Goal: Check status: Check status

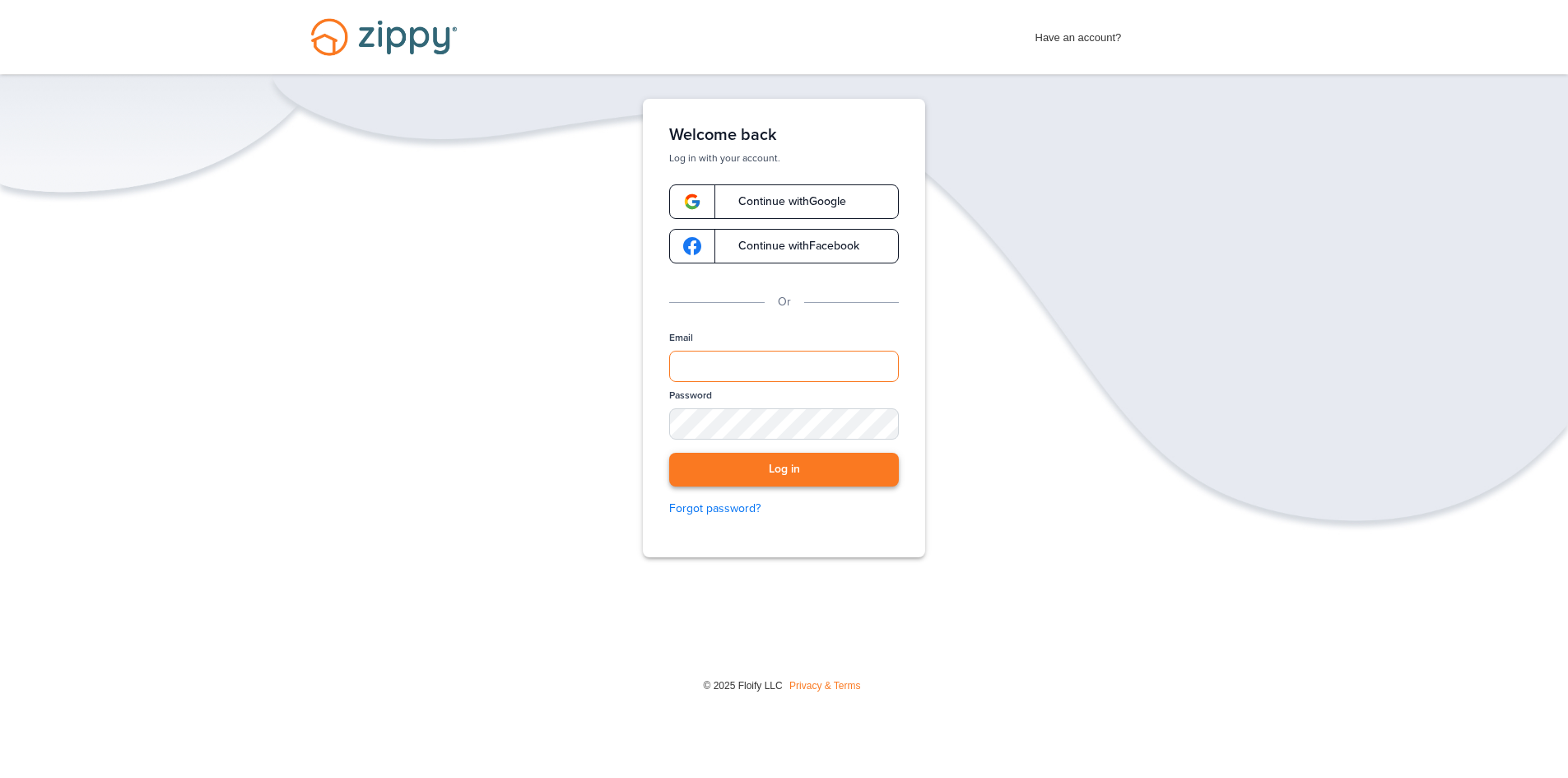
type input "**********"
click at [802, 476] on button "Log in" at bounding box center [784, 470] width 230 height 34
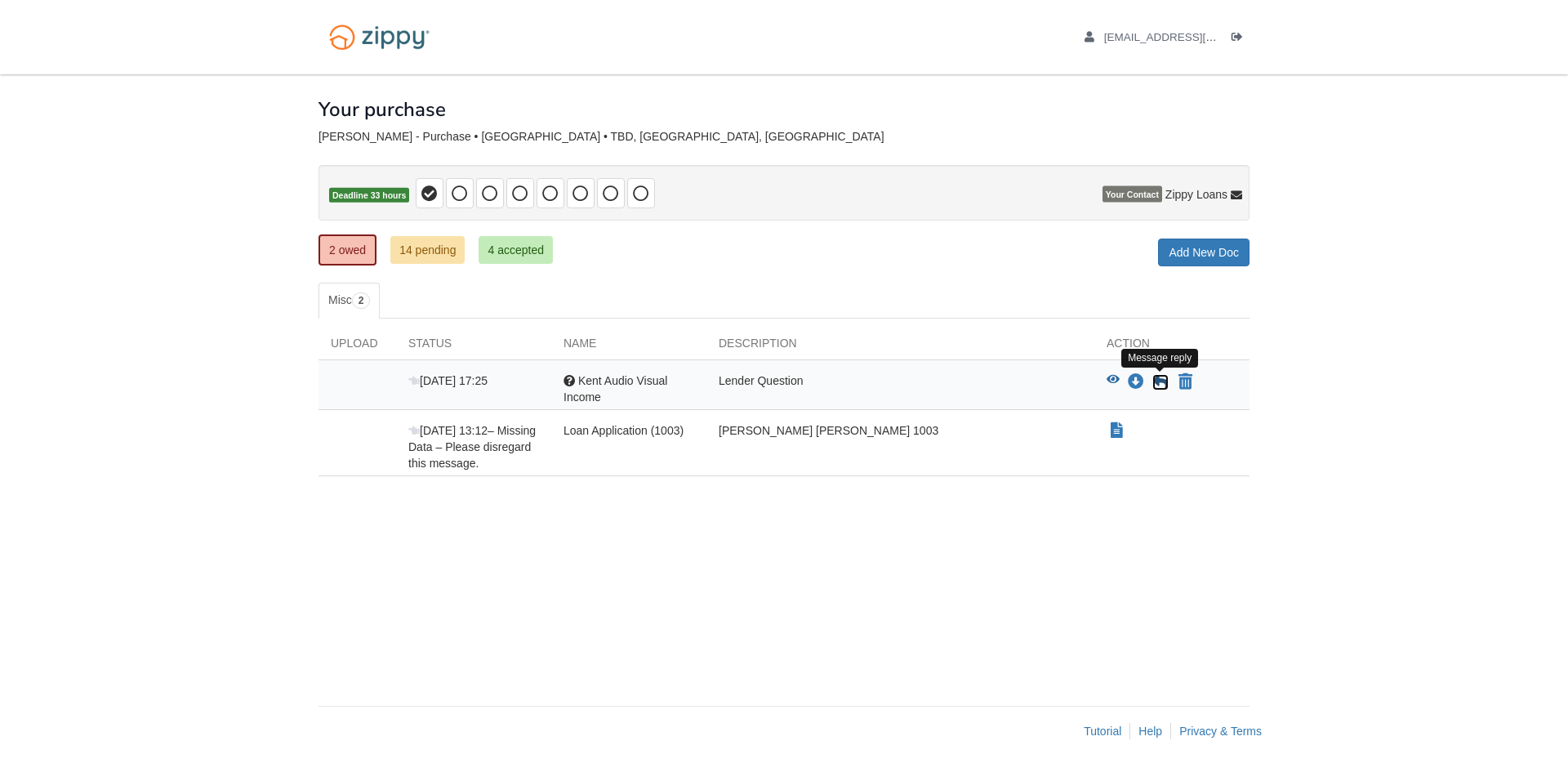
click at [1156, 378] on icon at bounding box center [1160, 382] width 16 height 16
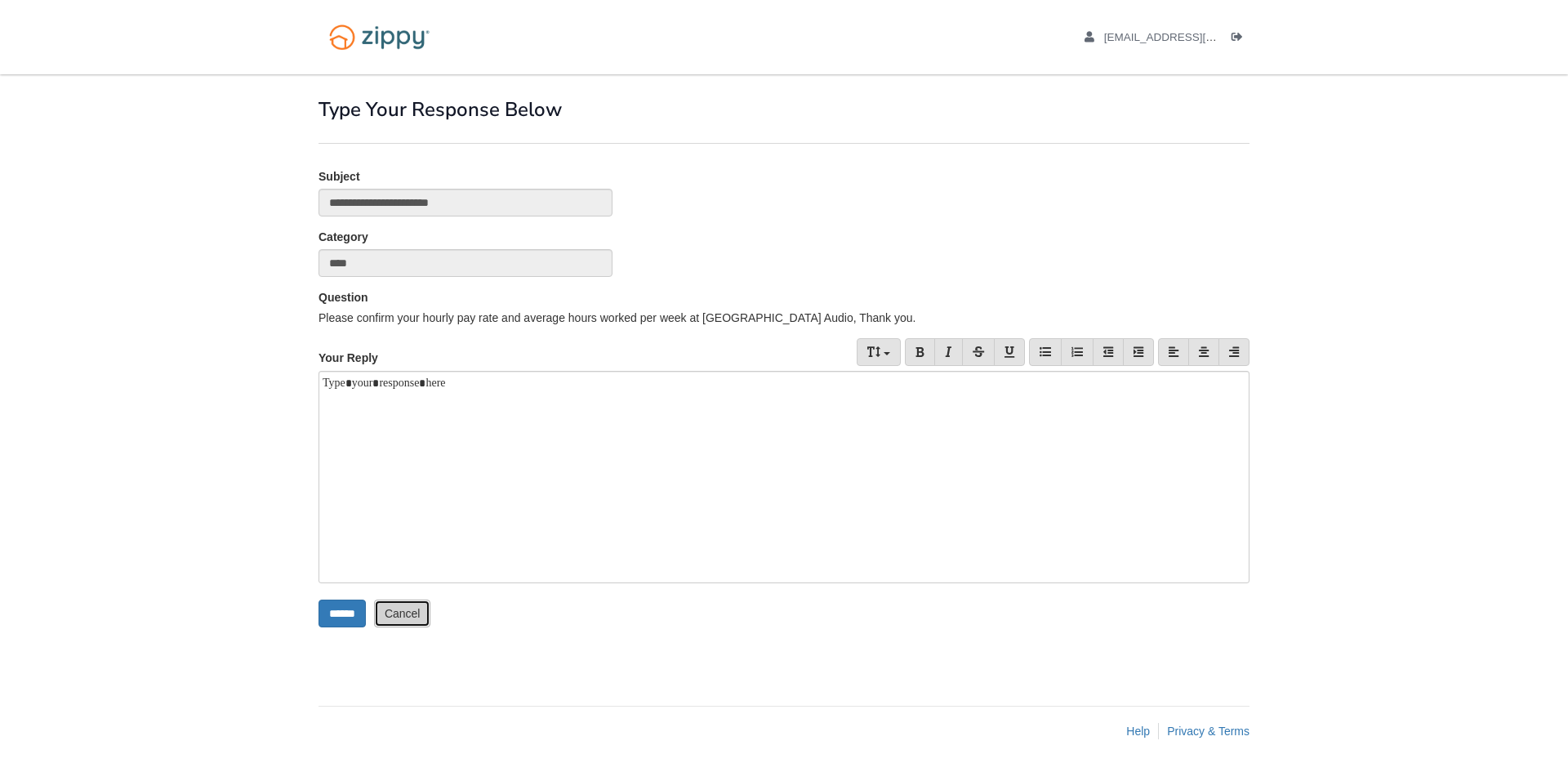
click at [415, 618] on link "Cancel" at bounding box center [403, 613] width 57 height 28
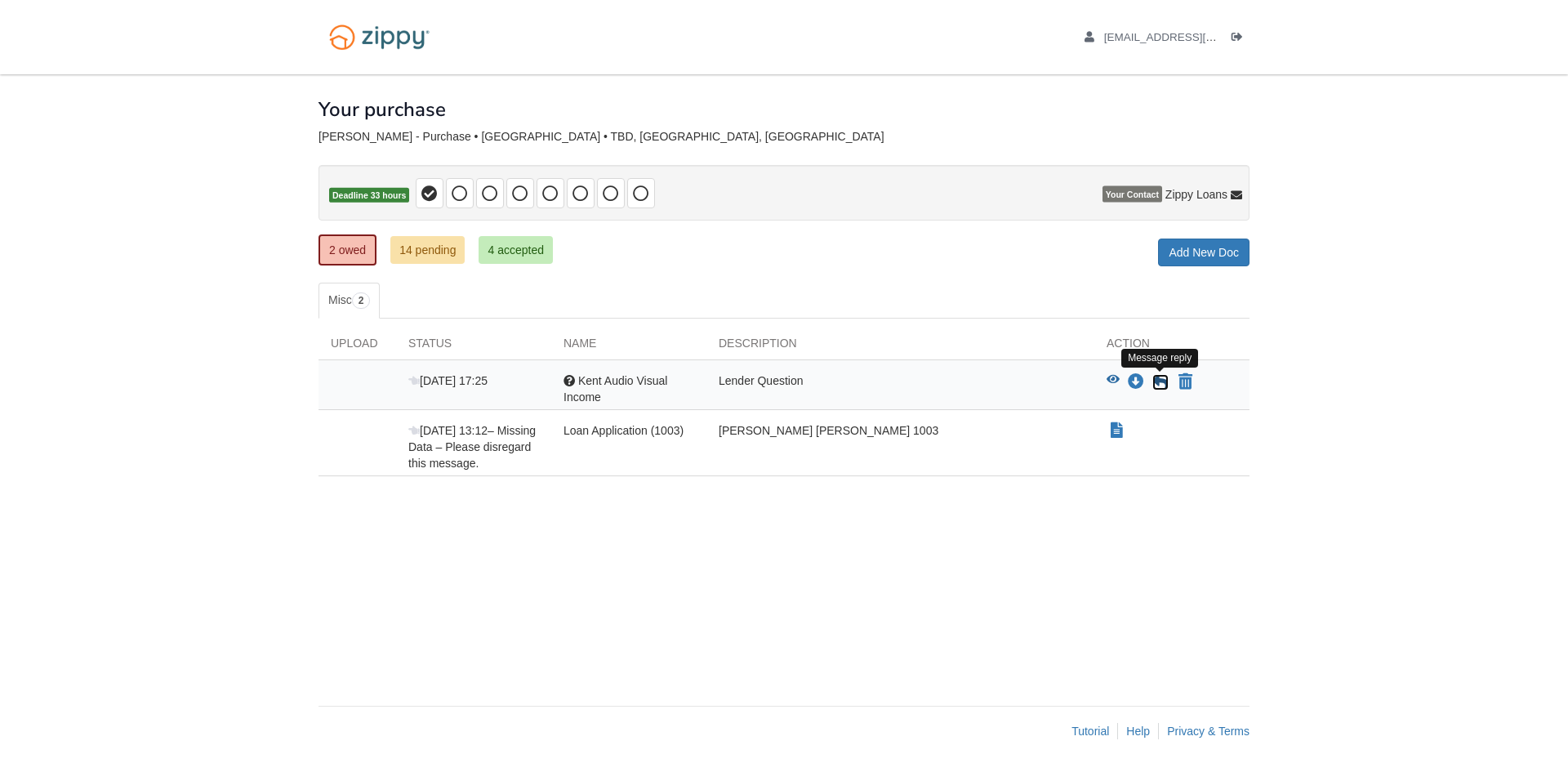
click at [1158, 386] on icon at bounding box center [1160, 382] width 16 height 16
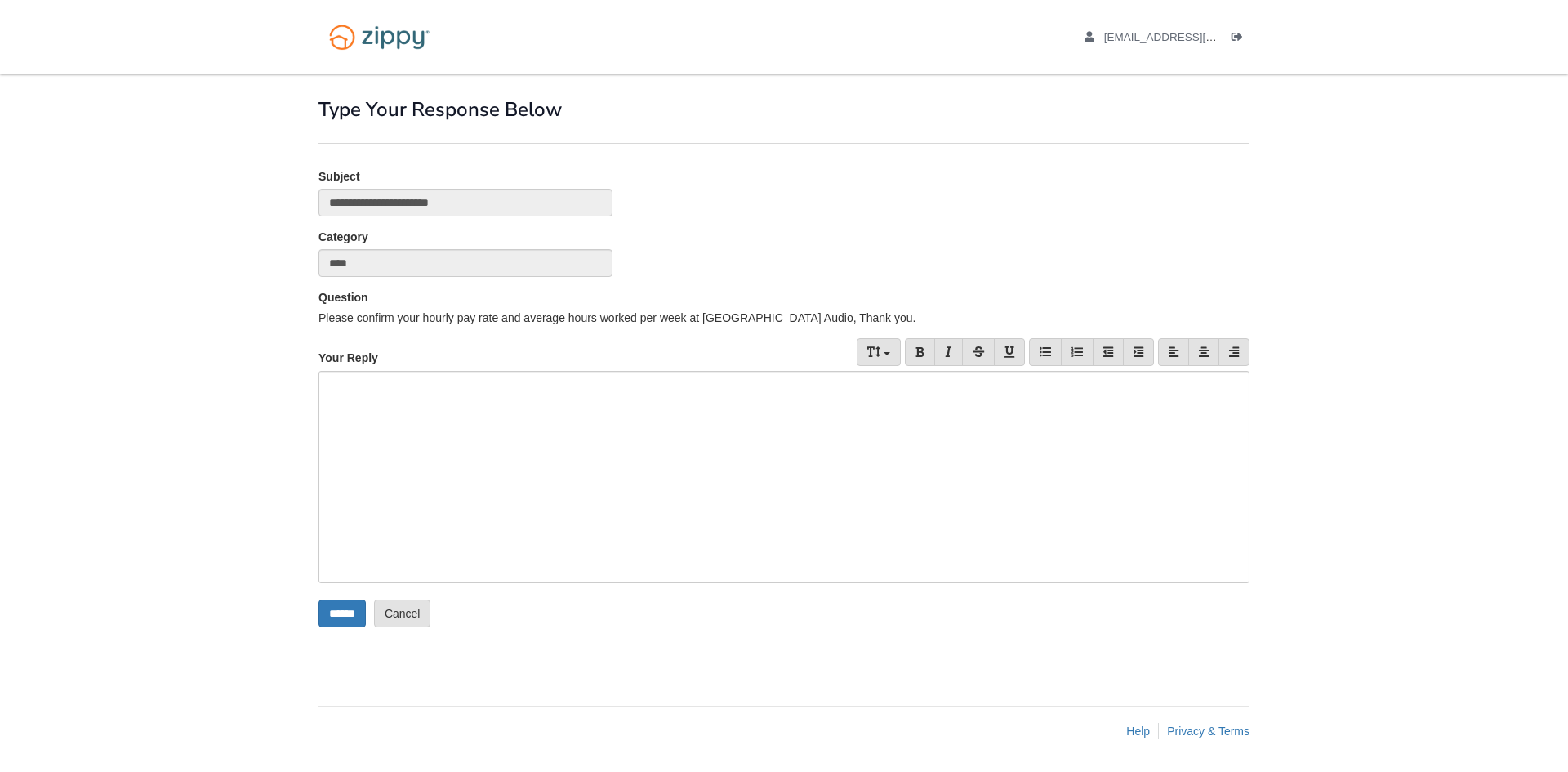
click at [683, 412] on div at bounding box center [784, 477] width 931 height 213
click at [559, 401] on div at bounding box center [784, 477] width 931 height 213
click at [344, 613] on input "******" at bounding box center [342, 613] width 47 height 28
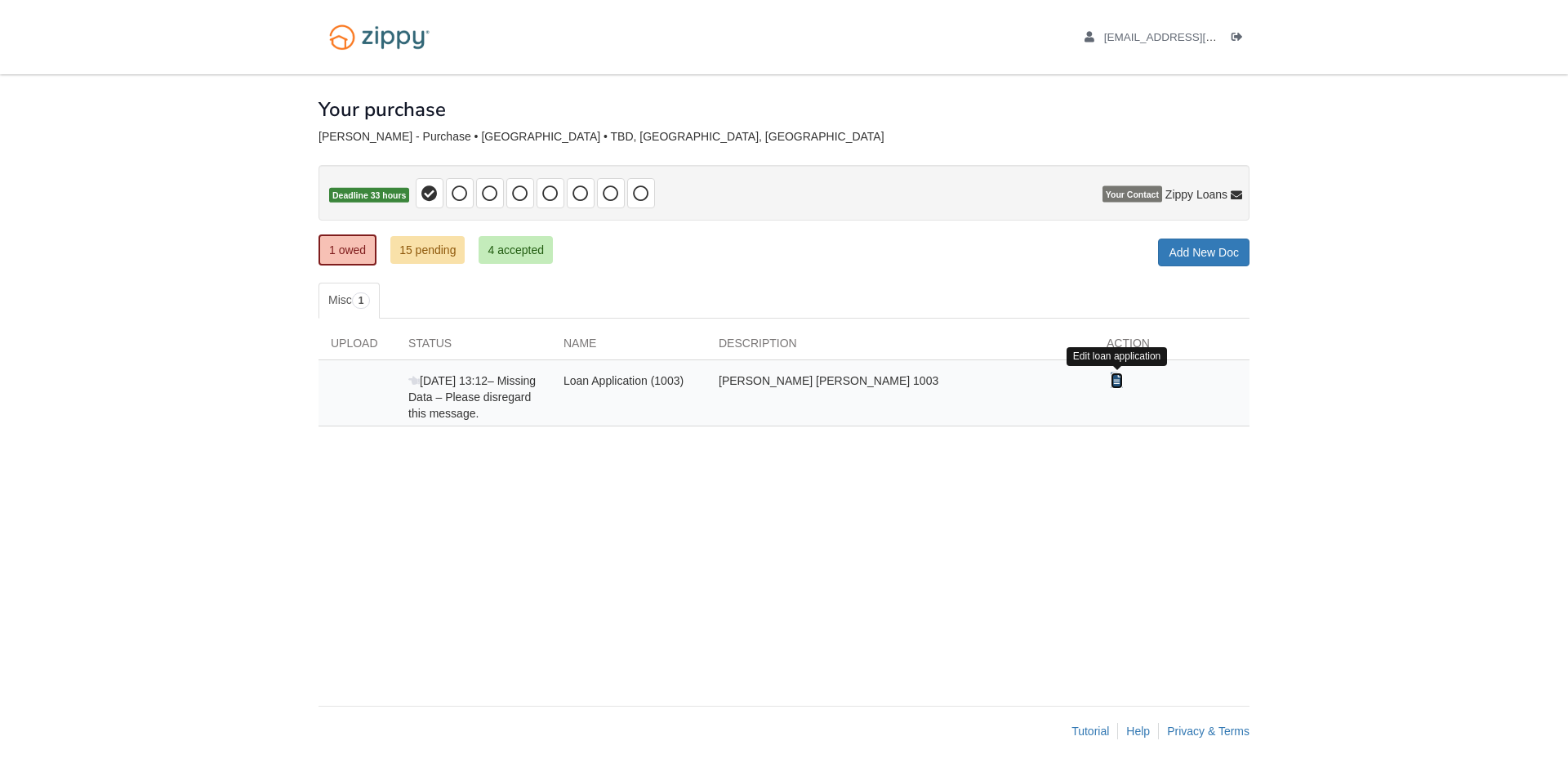
click at [1120, 383] on icon "Show Document" at bounding box center [1117, 380] width 13 height 16
click at [433, 250] on link "15 pending" at bounding box center [427, 250] width 74 height 28
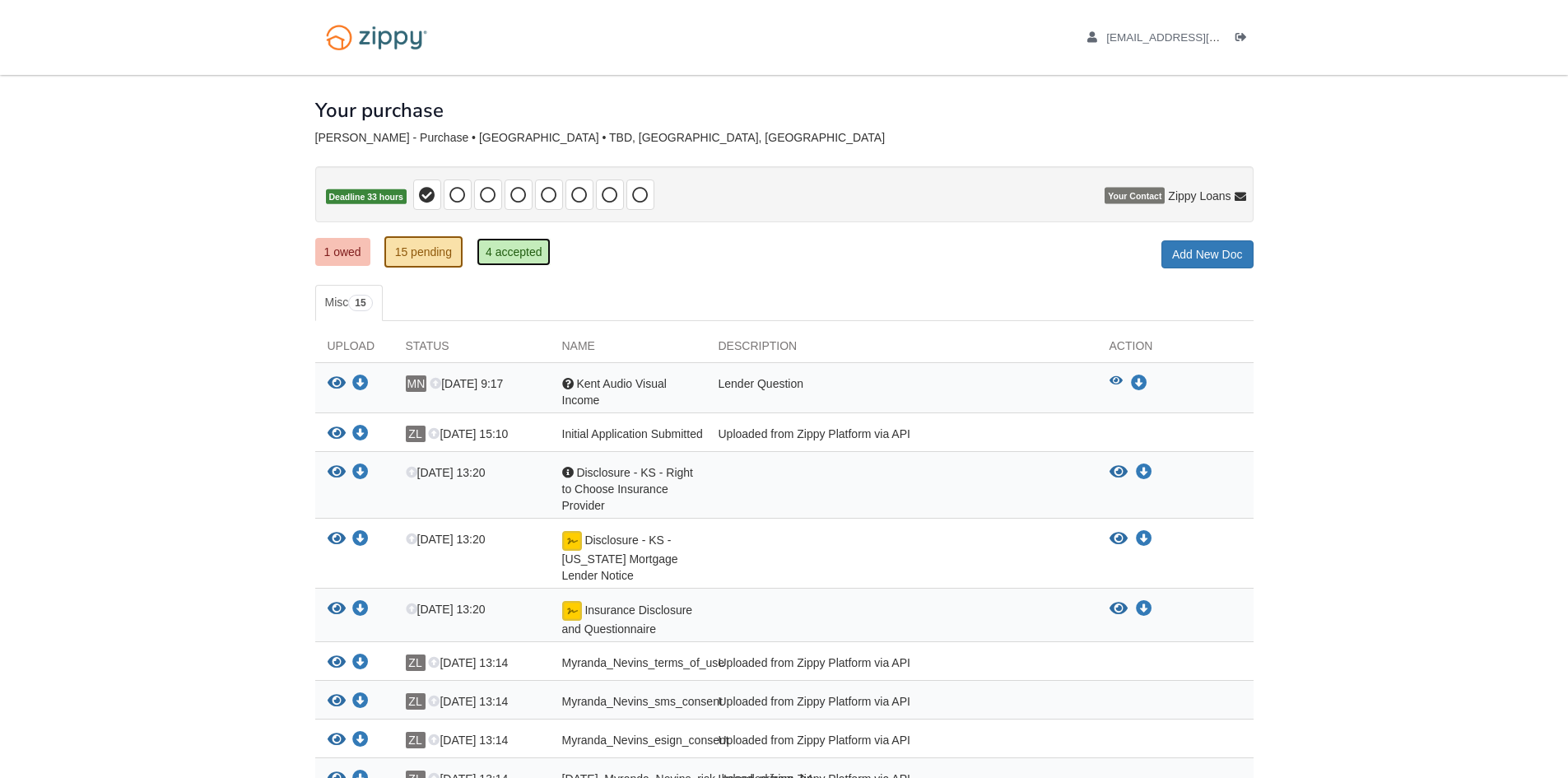
click at [500, 257] on link "4 accepted" at bounding box center [514, 252] width 75 height 28
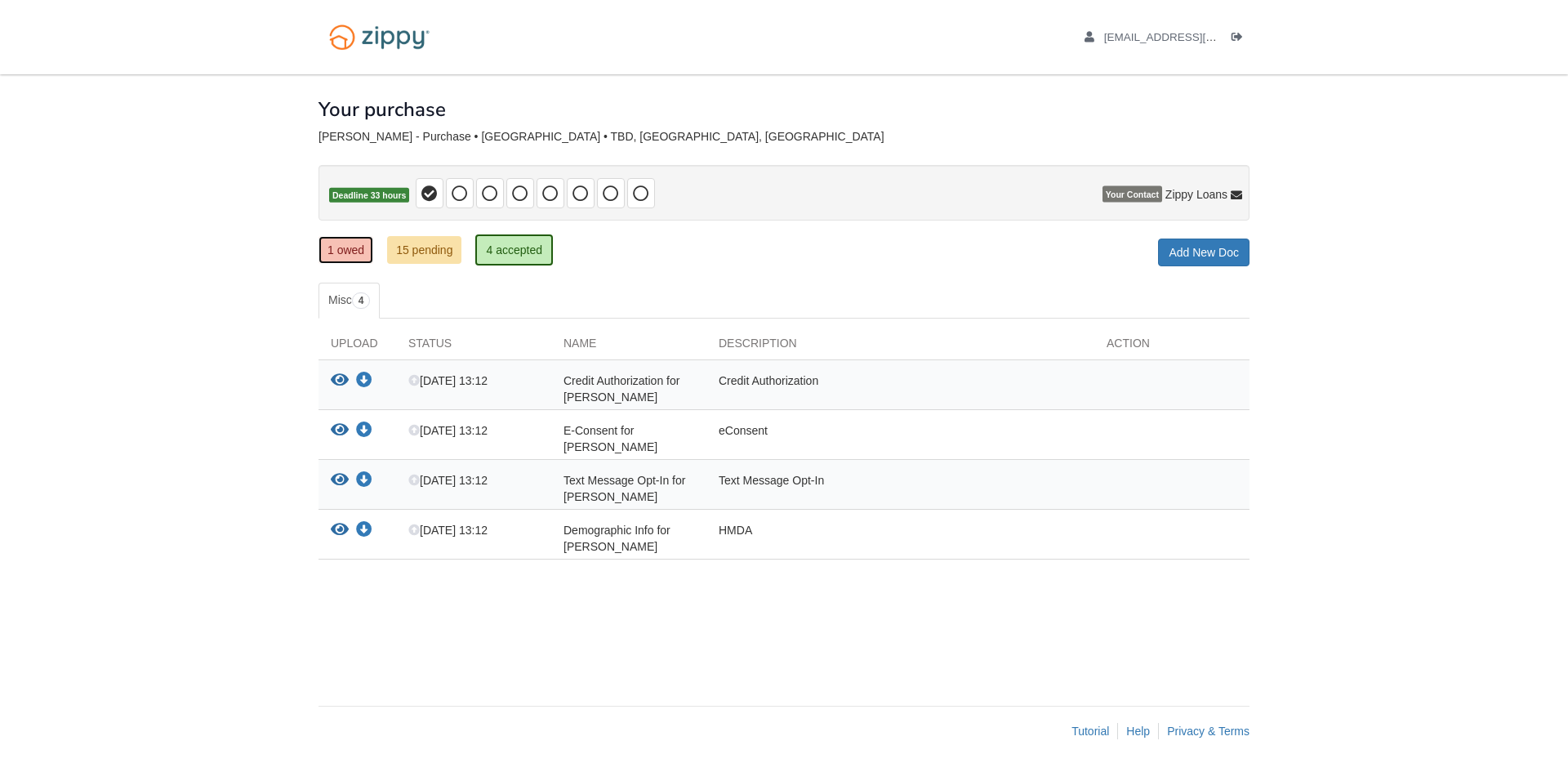
click at [367, 248] on link "1 owed" at bounding box center [346, 250] width 55 height 28
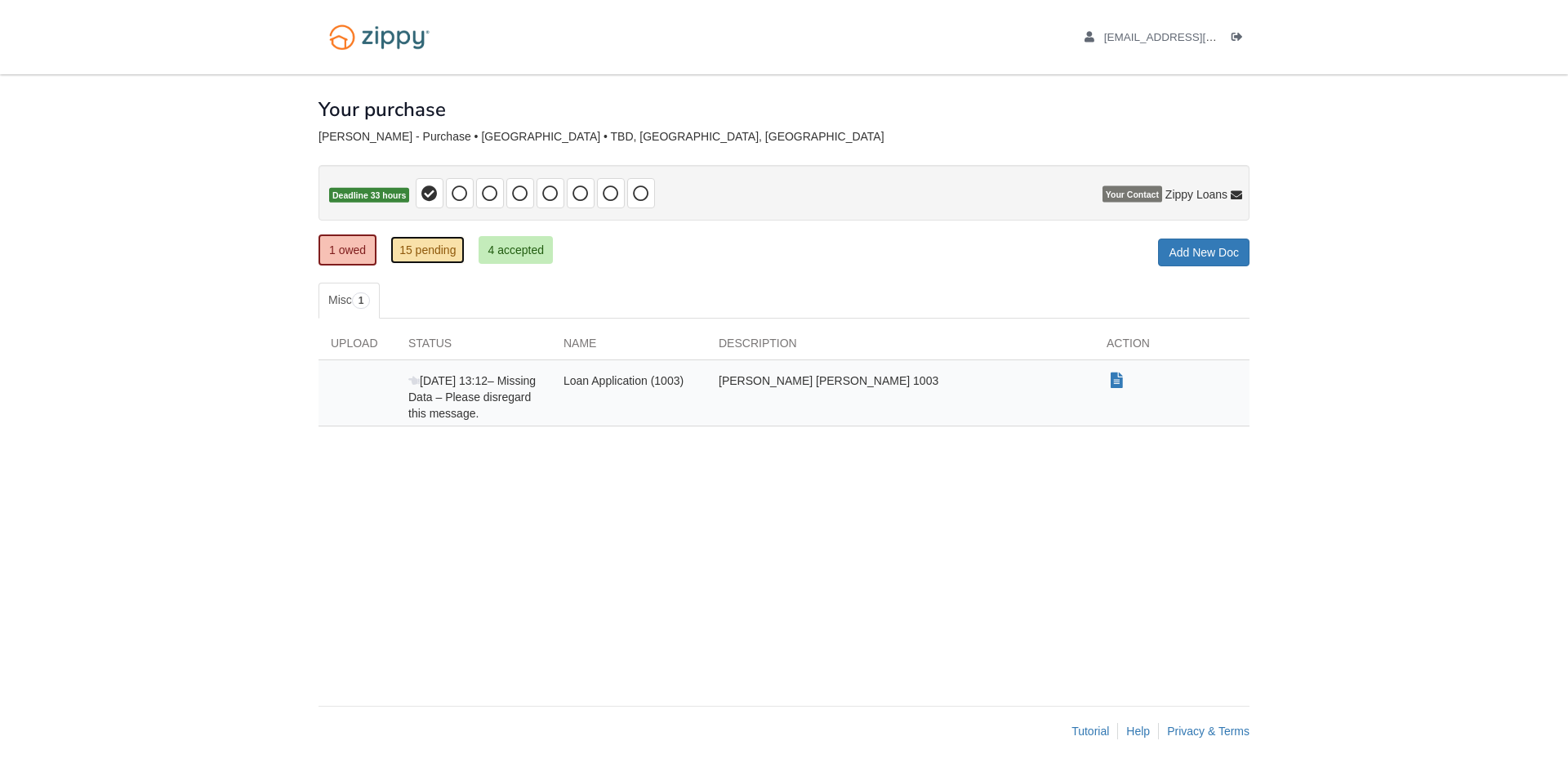
click at [420, 253] on link "15 pending" at bounding box center [427, 250] width 74 height 28
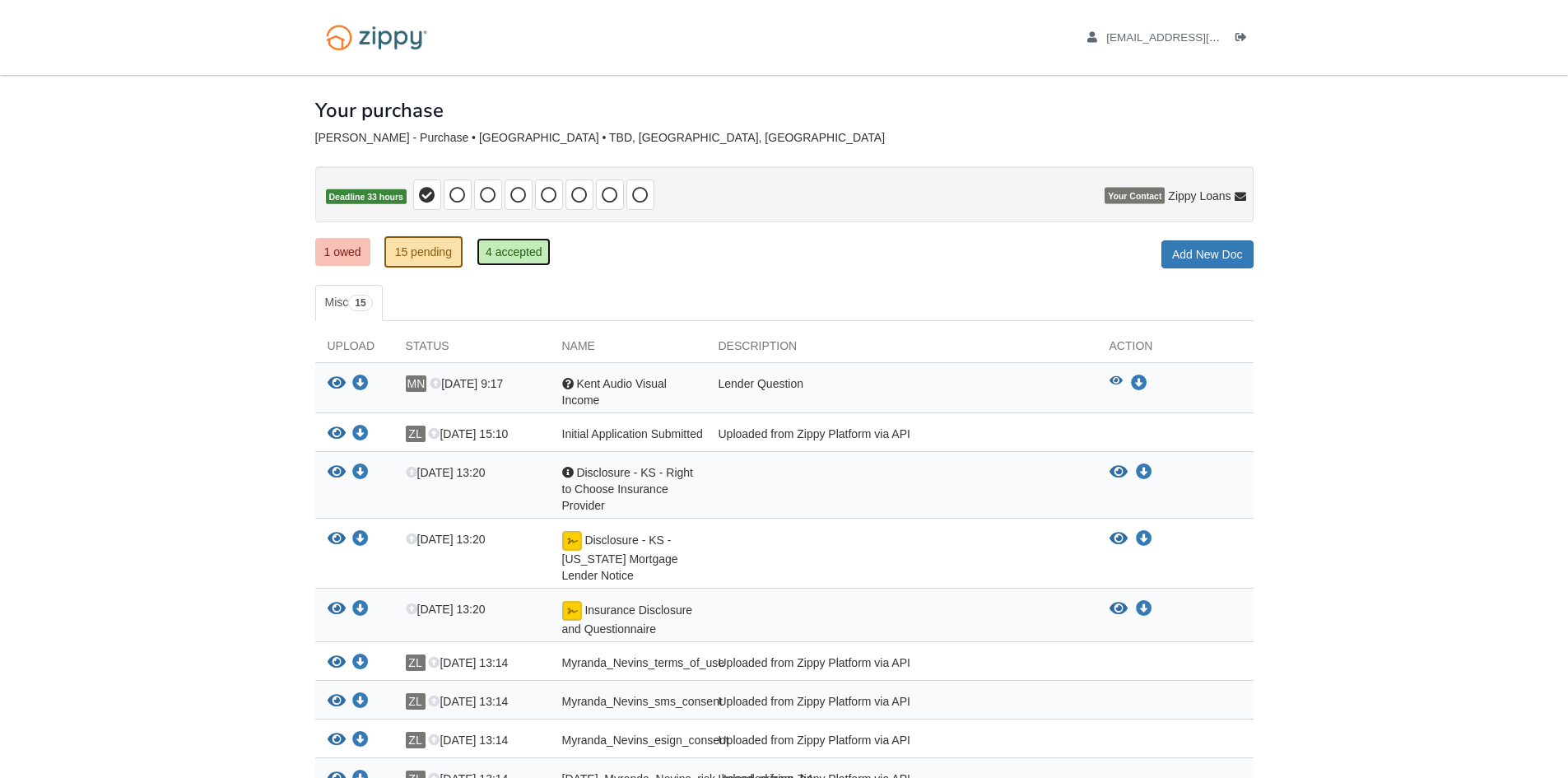
click at [513, 258] on link "4 accepted" at bounding box center [514, 252] width 75 height 28
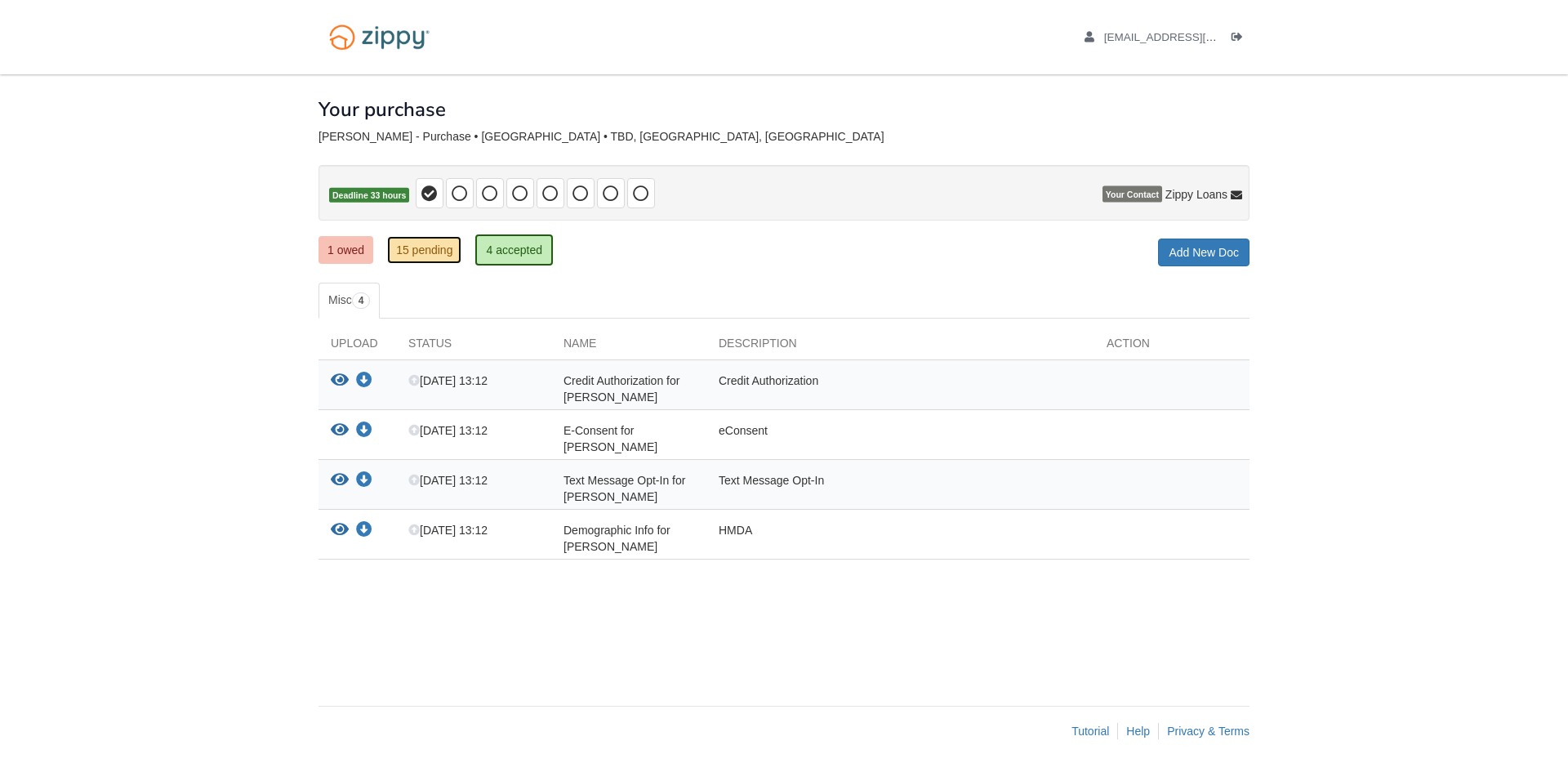
click at [405, 256] on link "15 pending" at bounding box center [424, 250] width 74 height 28
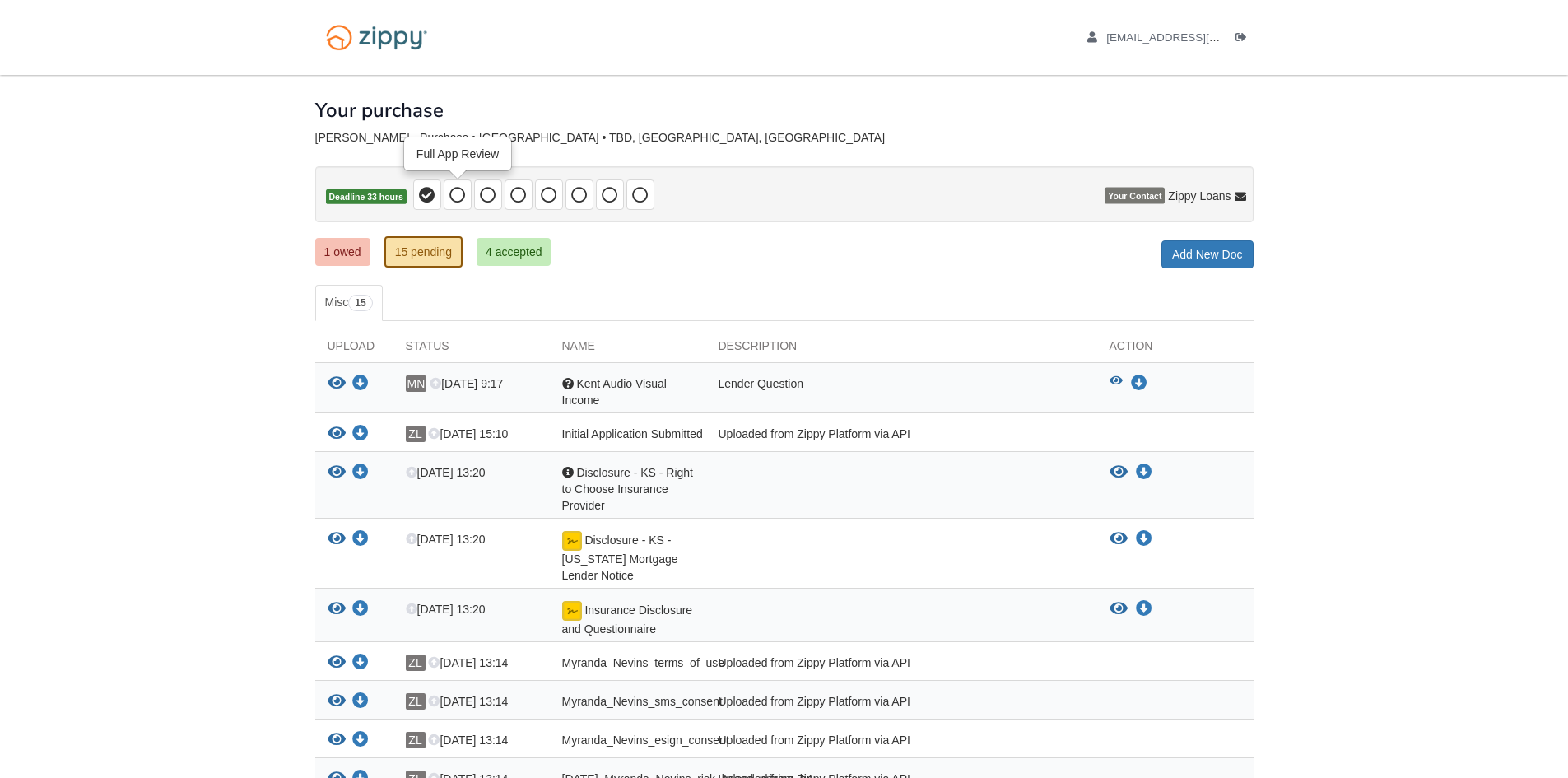
click at [458, 196] on icon at bounding box center [457, 194] width 16 height 16
click at [491, 188] on icon at bounding box center [487, 194] width 16 height 16
click at [337, 252] on link "1 owed" at bounding box center [342, 252] width 55 height 28
